Goal: Navigation & Orientation: Go to known website

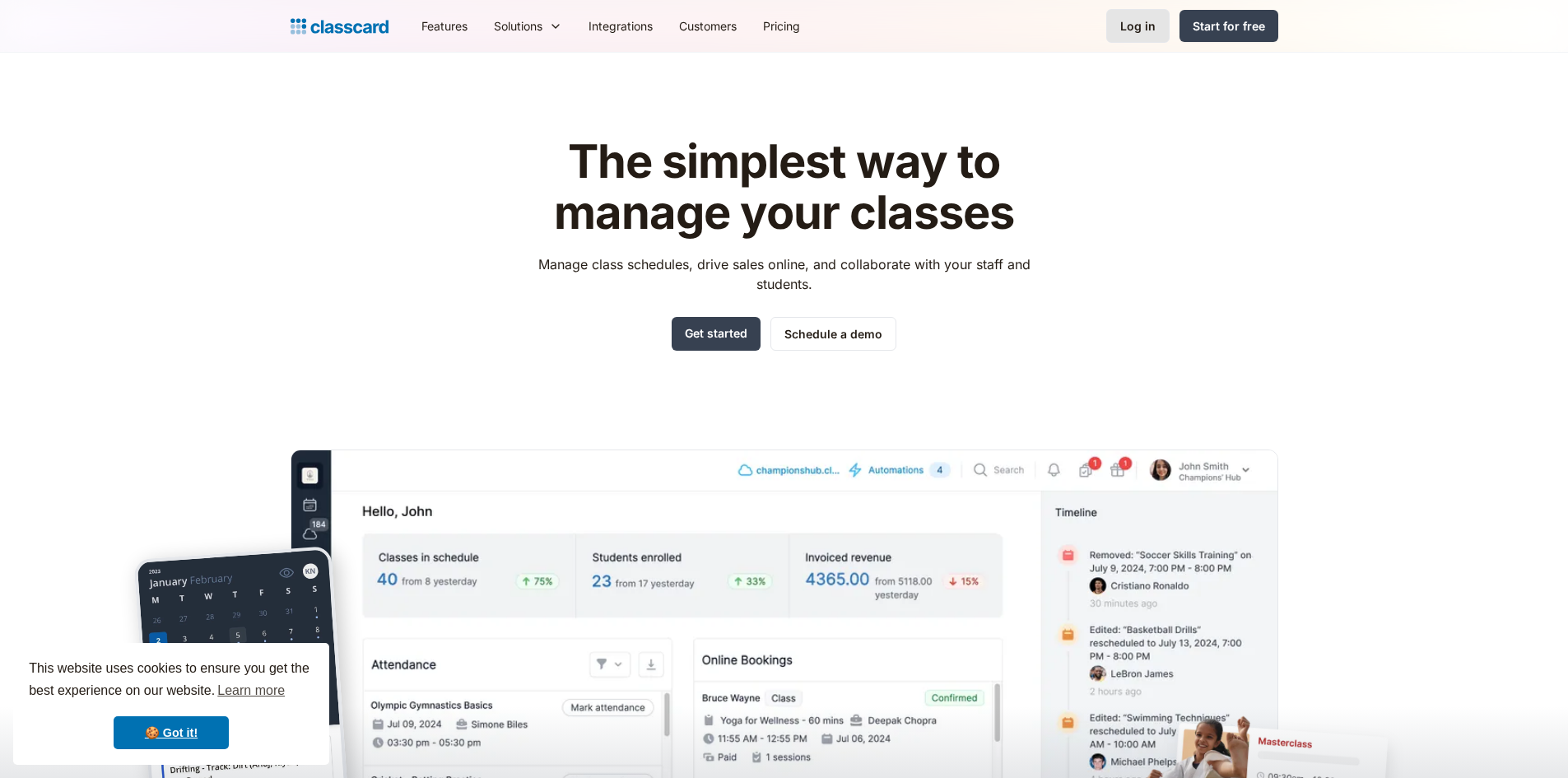
click at [1147, 28] on div "Log in" at bounding box center [1137, 26] width 36 height 17
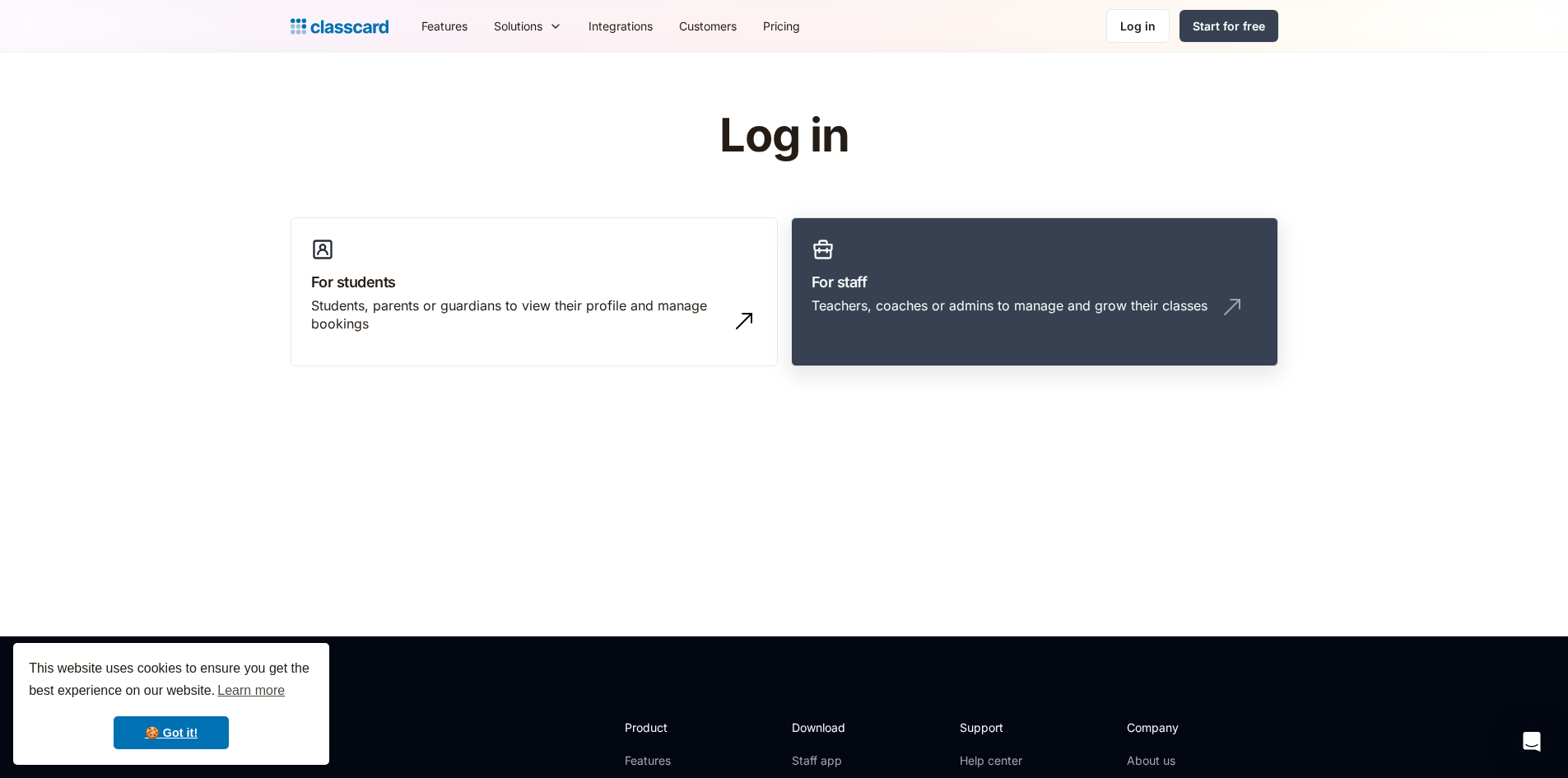
click at [912, 300] on div "Teachers, coaches or admins to manage and grow their classes" at bounding box center [1009, 306] width 396 height 18
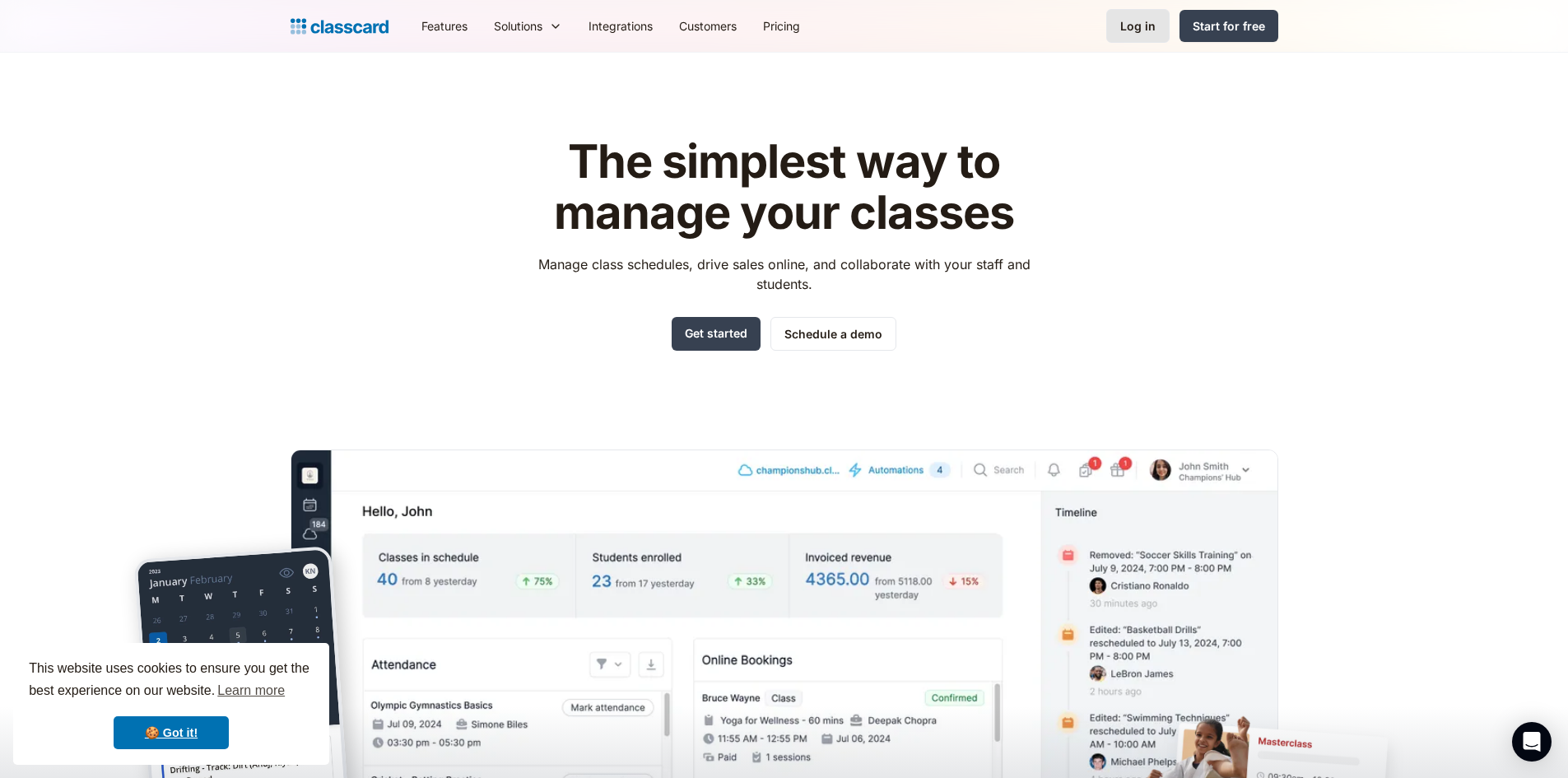
click at [1136, 24] on div "Log in" at bounding box center [1137, 26] width 36 height 17
